Goal: Navigation & Orientation: Find specific page/section

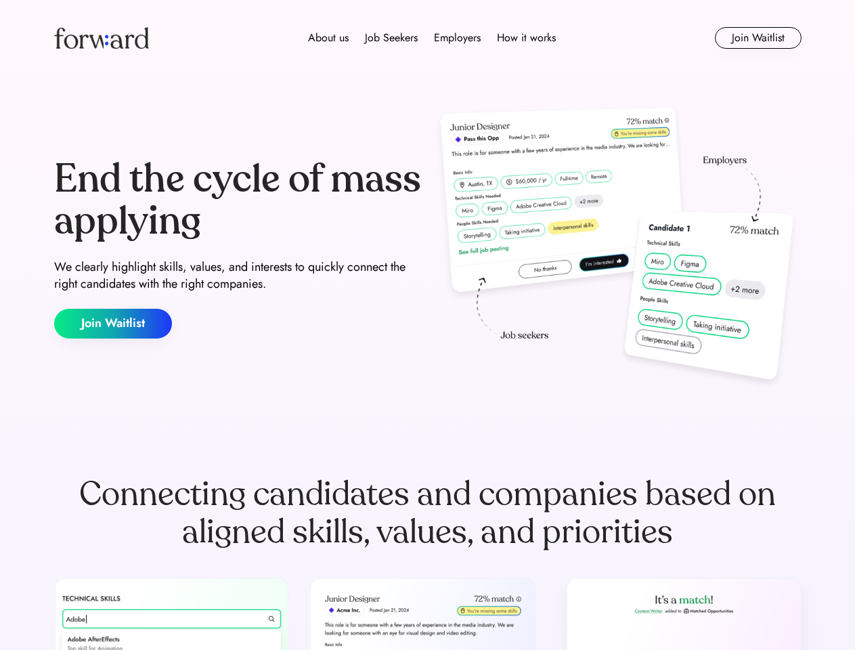
click at [427, 325] on div "End the cycle of mass applying We clearly highlight skills, values, and interes…" at bounding box center [427, 248] width 747 height 291
click at [428, 38] on div "About us Job Seekers Employers How it works" at bounding box center [431, 38] width 533 height 16
click at [102, 38] on img at bounding box center [101, 38] width 95 height 22
click at [432, 38] on div "About us Job Seekers Employers How it works" at bounding box center [431, 38] width 533 height 16
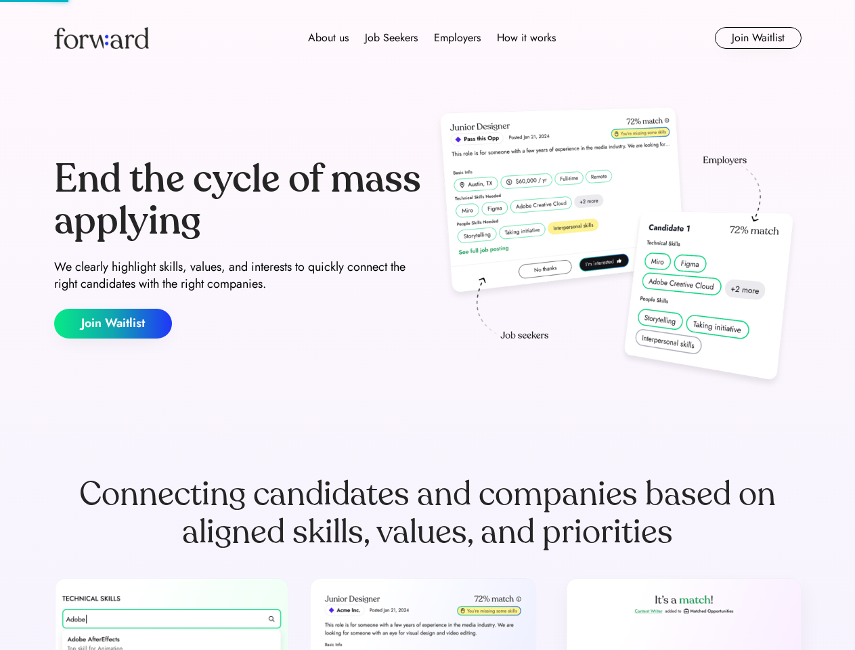
click at [328, 38] on div "About us" at bounding box center [328, 38] width 41 height 16
click at [391, 38] on div "Job Seekers" at bounding box center [391, 38] width 53 height 16
click at [457, 38] on div "Employers" at bounding box center [457, 38] width 47 height 16
click at [525, 38] on div "How it works" at bounding box center [526, 38] width 59 height 16
click at [757, 38] on button "Join Waitlist" at bounding box center [758, 38] width 87 height 22
